Goal: Information Seeking & Learning: Learn about a topic

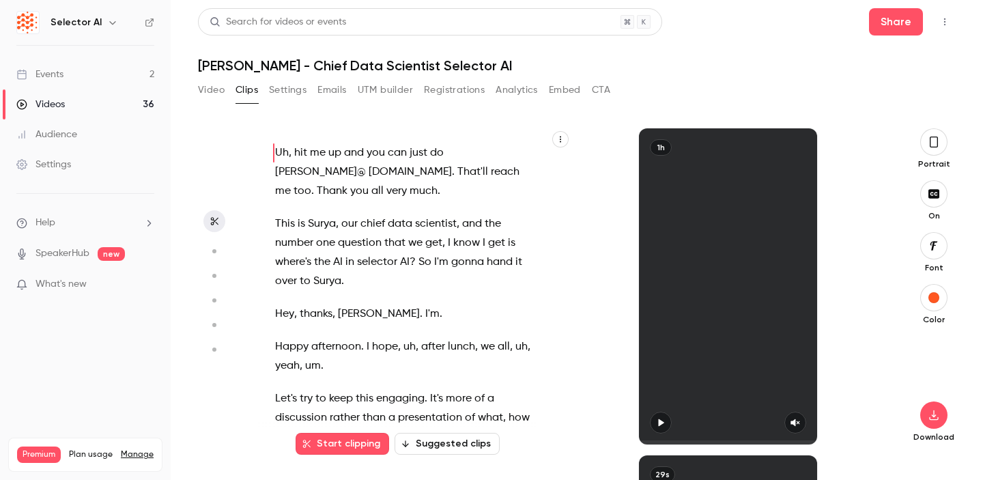
click at [73, 101] on link "Videos 36" at bounding box center [85, 104] width 171 height 30
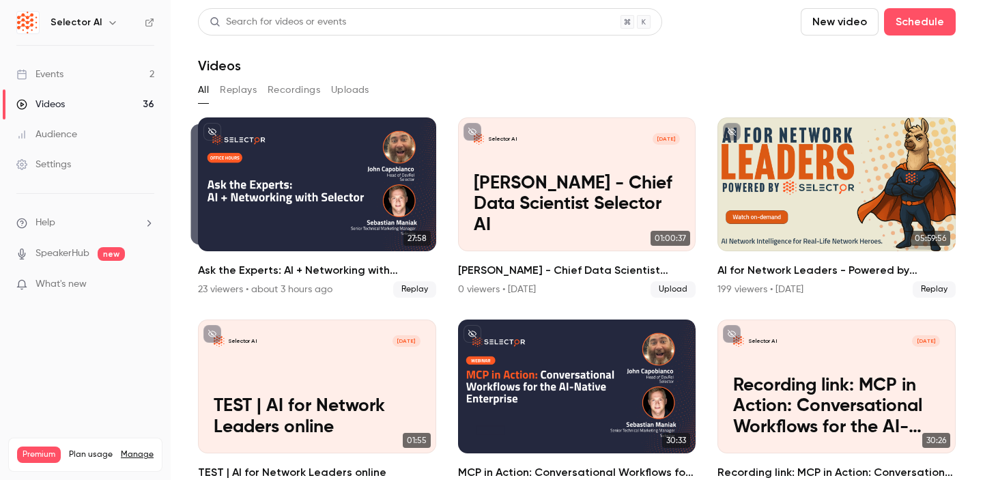
click at [112, 74] on link "Events 2" at bounding box center [85, 74] width 171 height 30
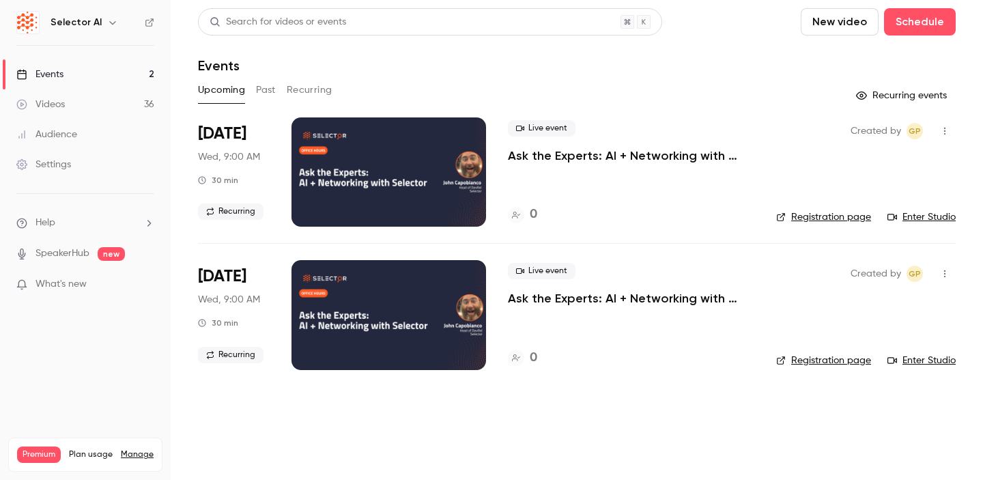
click at [267, 88] on button "Past" at bounding box center [266, 90] width 20 height 22
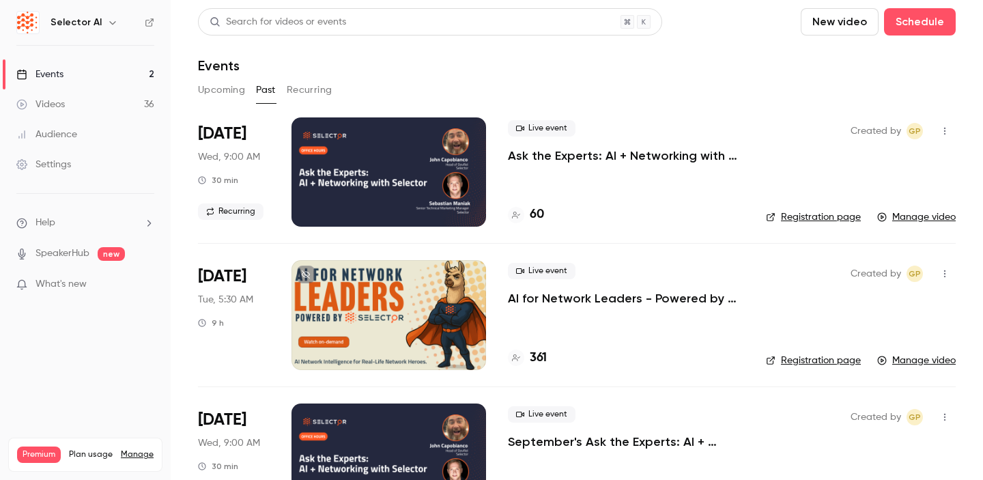
click at [602, 155] on p "Ask the Experts: AI + Networking with Selector" at bounding box center [626, 155] width 236 height 16
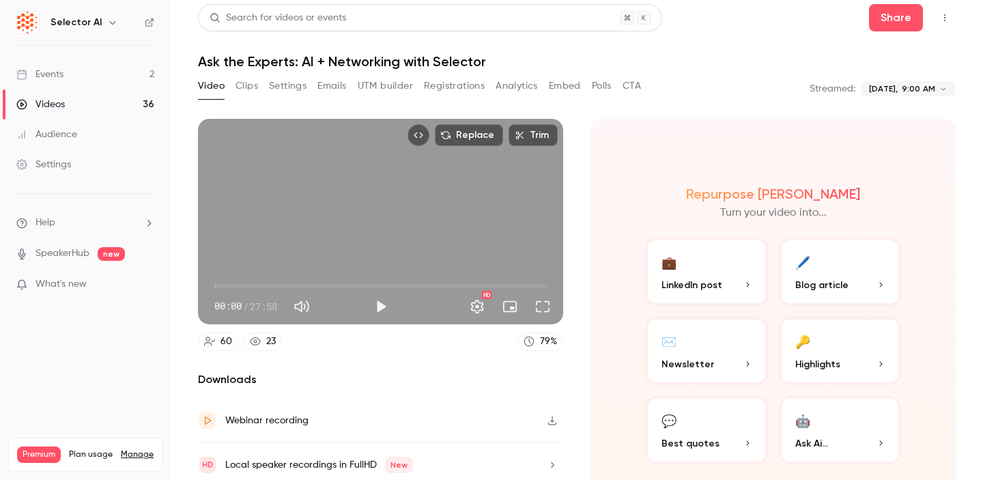
scroll to position [55, 0]
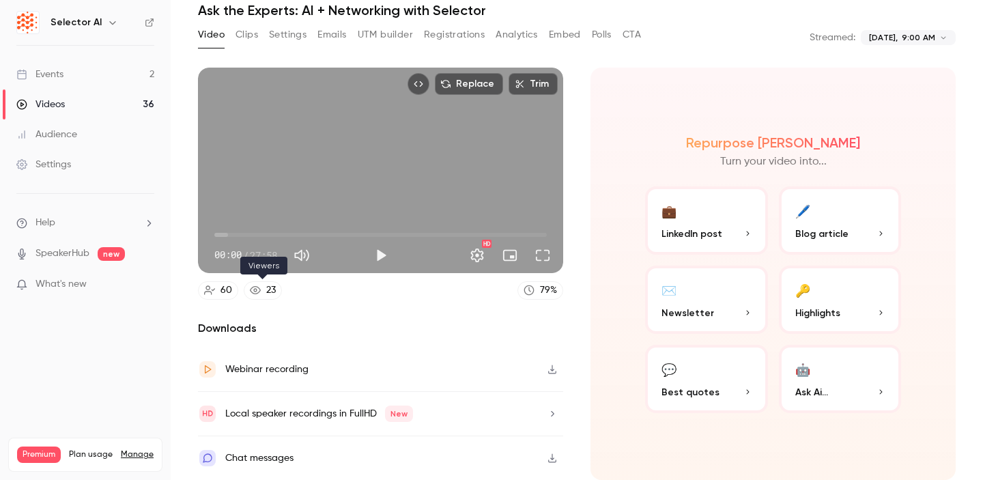
click at [261, 292] on link "23" at bounding box center [263, 290] width 38 height 18
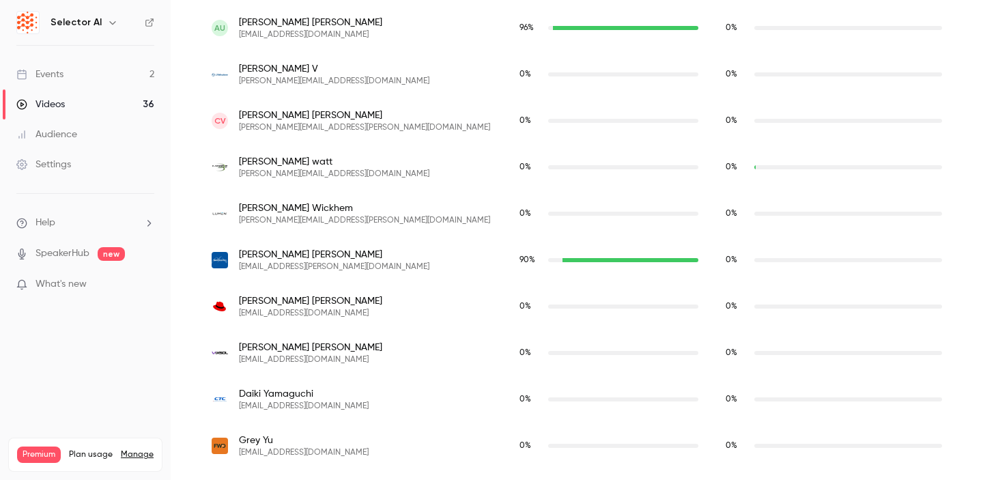
scroll to position [2873, 0]
